Goal: Information Seeking & Learning: Understand process/instructions

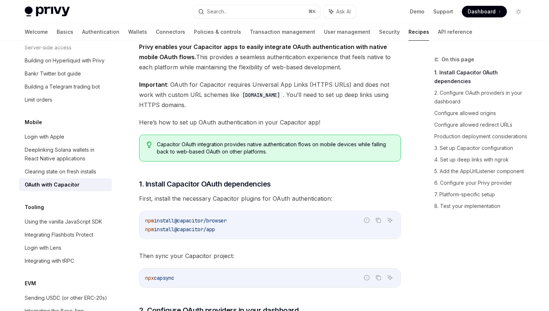
scroll to position [101, 0]
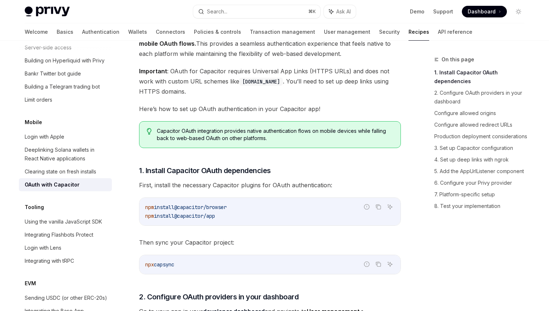
drag, startPoint x: 182, startPoint y: 215, endPoint x: 233, endPoint y: 219, distance: 51.0
click at [233, 219] on code "npm install @capacitor/browser npm install @capacitor/app" at bounding box center [269, 211] width 249 height 17
copy span "@capacitor/app"
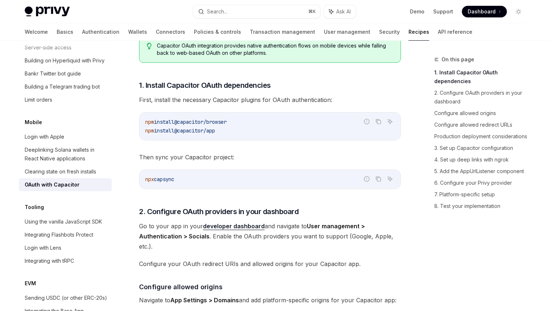
scroll to position [186, 0]
click at [201, 120] on span "@capacitor/browser" at bounding box center [200, 121] width 52 height 7
copy span "capacitor"
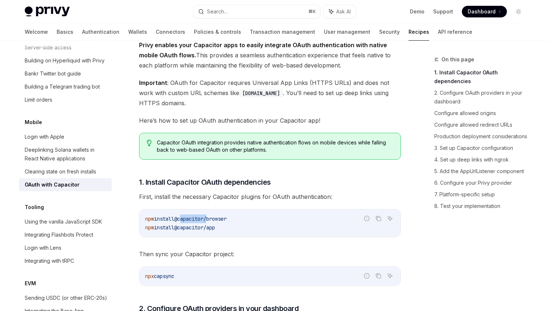
scroll to position [0, 0]
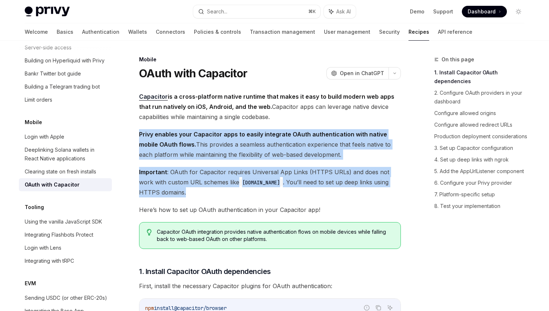
drag, startPoint x: 136, startPoint y: 135, endPoint x: 307, endPoint y: 195, distance: 181.5
copy div "Privy enables your Capacitor apps to easily integrate OAuth authentication with…"
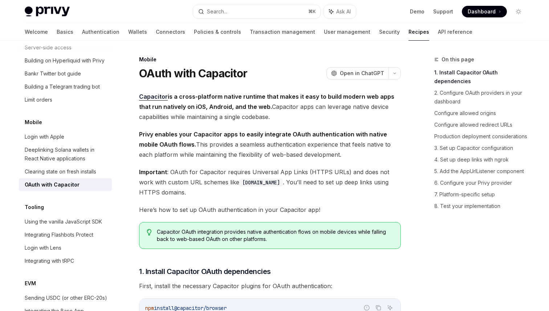
click at [216, 70] on h1 "OAuth with Capacitor" at bounding box center [193, 73] width 108 height 13
copy h1 "Capacitor"
drag, startPoint x: 151, startPoint y: 182, endPoint x: 204, endPoint y: 183, distance: 53.0
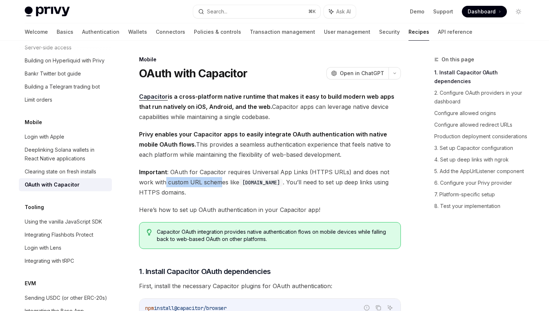
click at [204, 183] on span "Important : OAuth for Capacitor requires Universal App Links (HTTPS URLs) and d…" at bounding box center [270, 182] width 262 height 30
drag, startPoint x: 250, startPoint y: 176, endPoint x: 304, endPoint y: 173, distance: 54.1
click at [304, 173] on span "Important : OAuth for Capacitor requires Universal App Links (HTTPS URLs) and d…" at bounding box center [270, 182] width 262 height 30
click at [216, 75] on h1 "OAuth with Capacitor" at bounding box center [193, 73] width 108 height 13
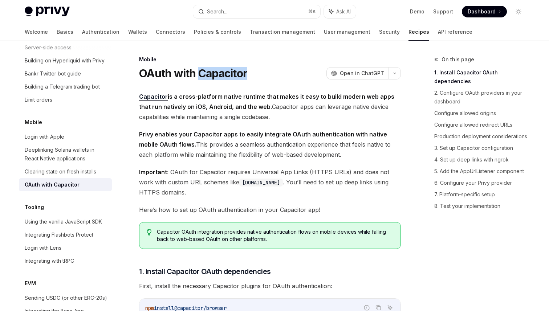
copy h1 "Capacitor"
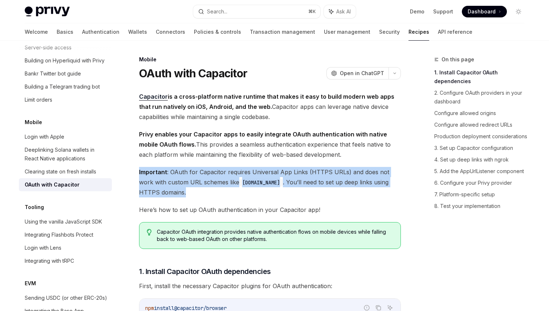
drag, startPoint x: 209, startPoint y: 195, endPoint x: 139, endPoint y: 171, distance: 73.4
click at [139, 171] on span "Important : OAuth for Capacitor requires Universal App Links (HTTPS URLs) and d…" at bounding box center [270, 182] width 262 height 30
click at [296, 173] on span "Important : OAuth for Capacitor requires Universal App Links (HTTPS URLs) and d…" at bounding box center [270, 182] width 262 height 30
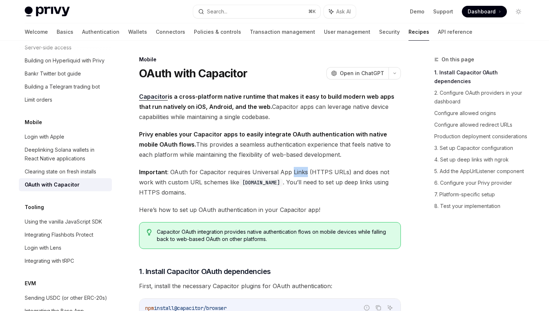
click at [296, 173] on span "Important : OAuth for Capacitor requires Universal App Links (HTTPS URLs) and d…" at bounding box center [270, 182] width 262 height 30
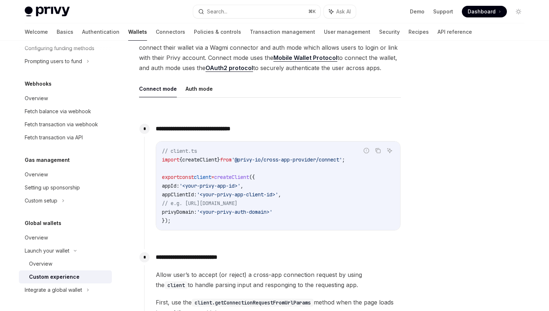
scroll to position [222, 0]
